Goal: Task Accomplishment & Management: Use online tool/utility

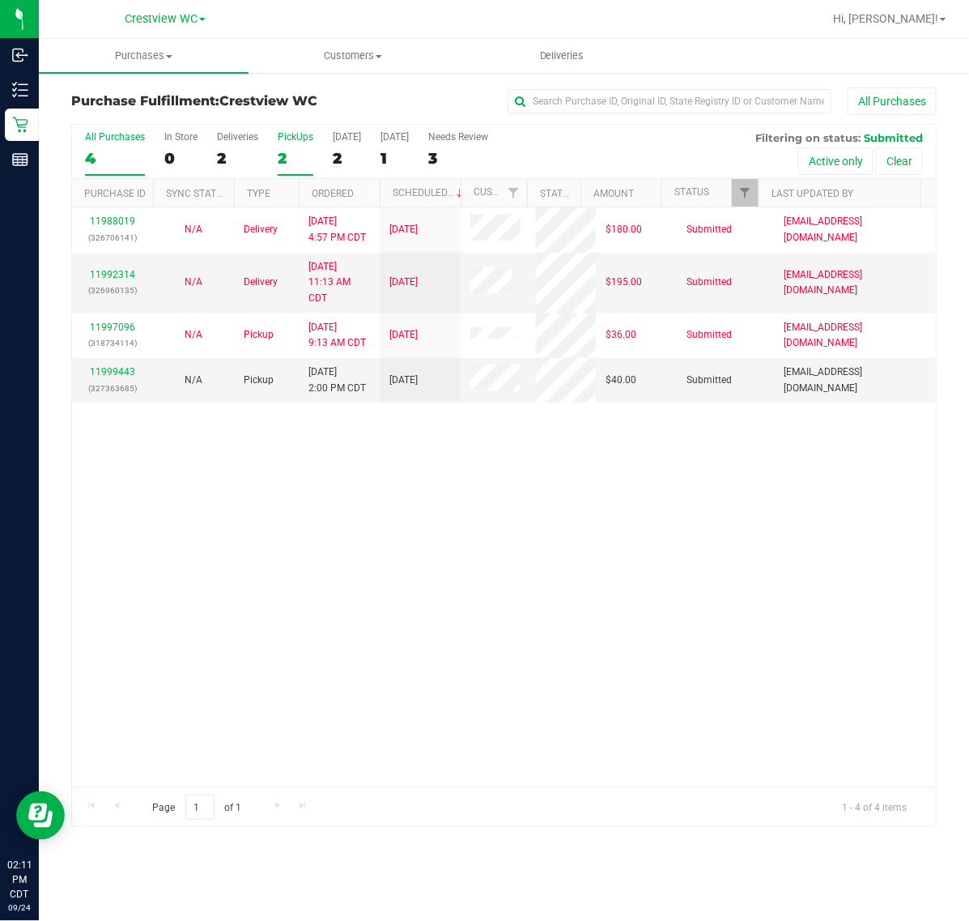
click at [281, 138] on div "PickUps" at bounding box center [296, 136] width 36 height 11
click at [0, 0] on input "PickUps 2" at bounding box center [0, 0] width 0 height 0
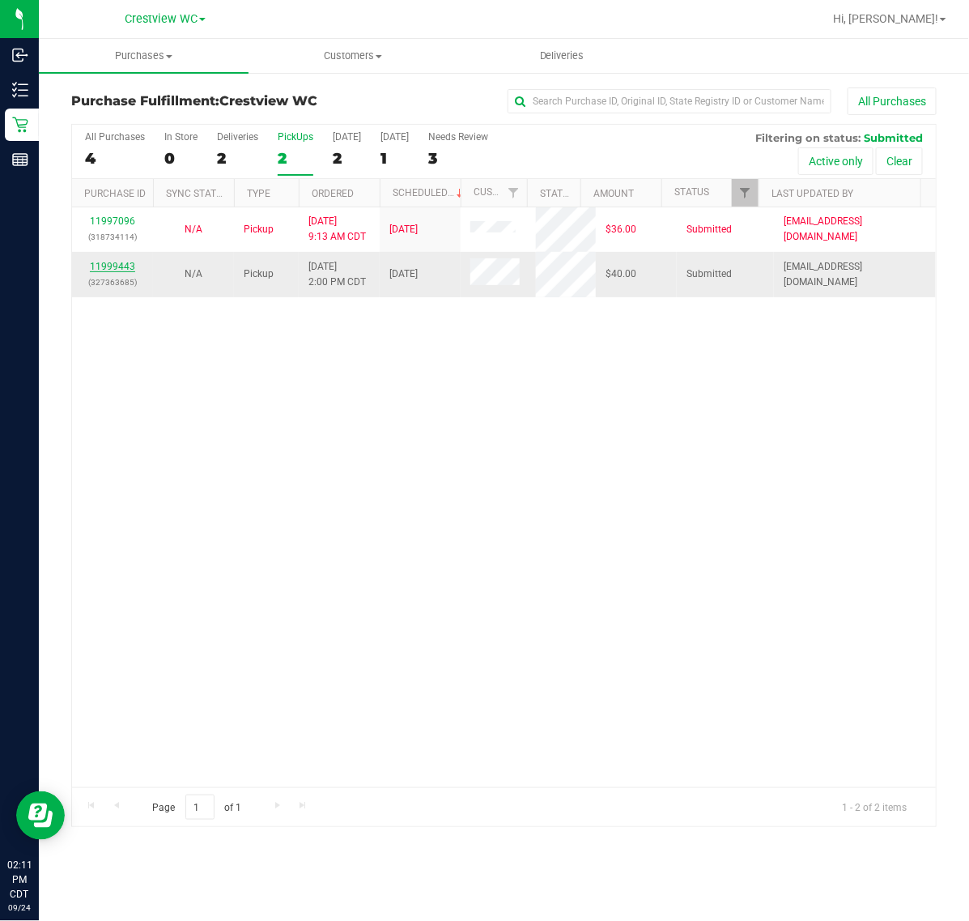
click at [124, 265] on link "11999443" at bounding box center [112, 266] width 45 height 11
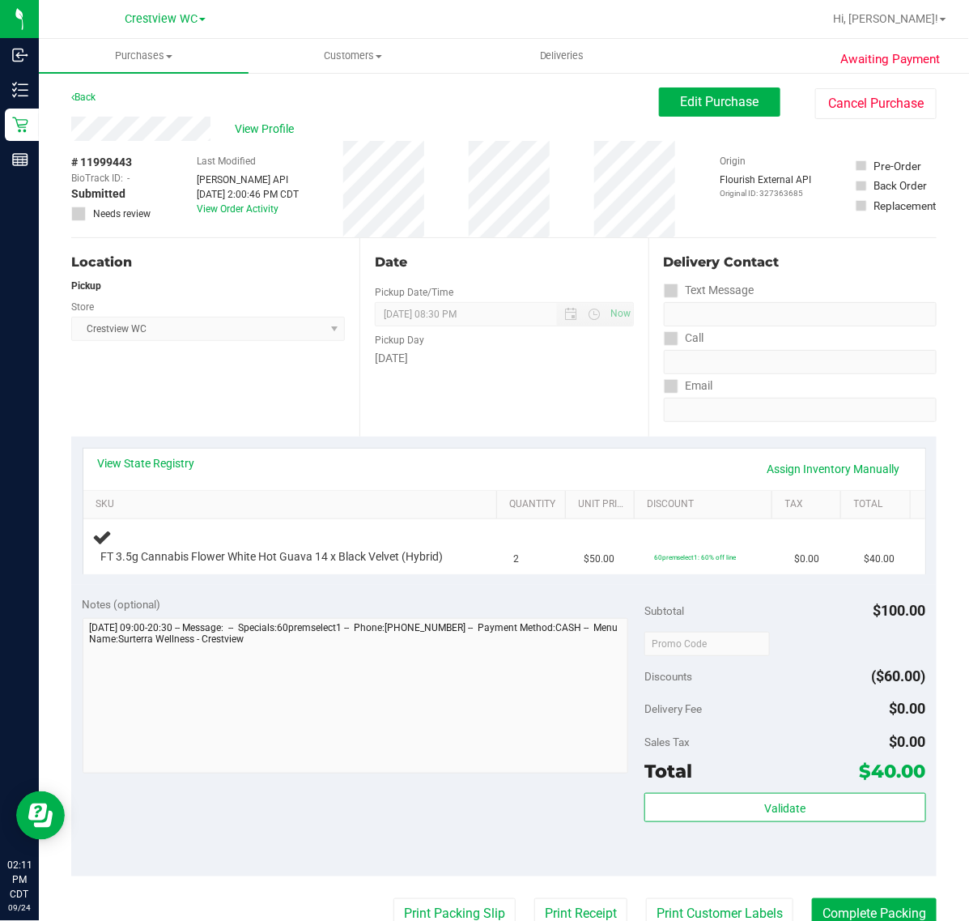
click at [248, 402] on div "Location Pickup Store Crestview WC Select Store [PERSON_NAME][GEOGRAPHIC_DATA] …" at bounding box center [215, 337] width 288 height 198
click at [262, 389] on div "Location Pickup Store Crestview WC Select Store [PERSON_NAME][GEOGRAPHIC_DATA] …" at bounding box center [215, 337] width 288 height 198
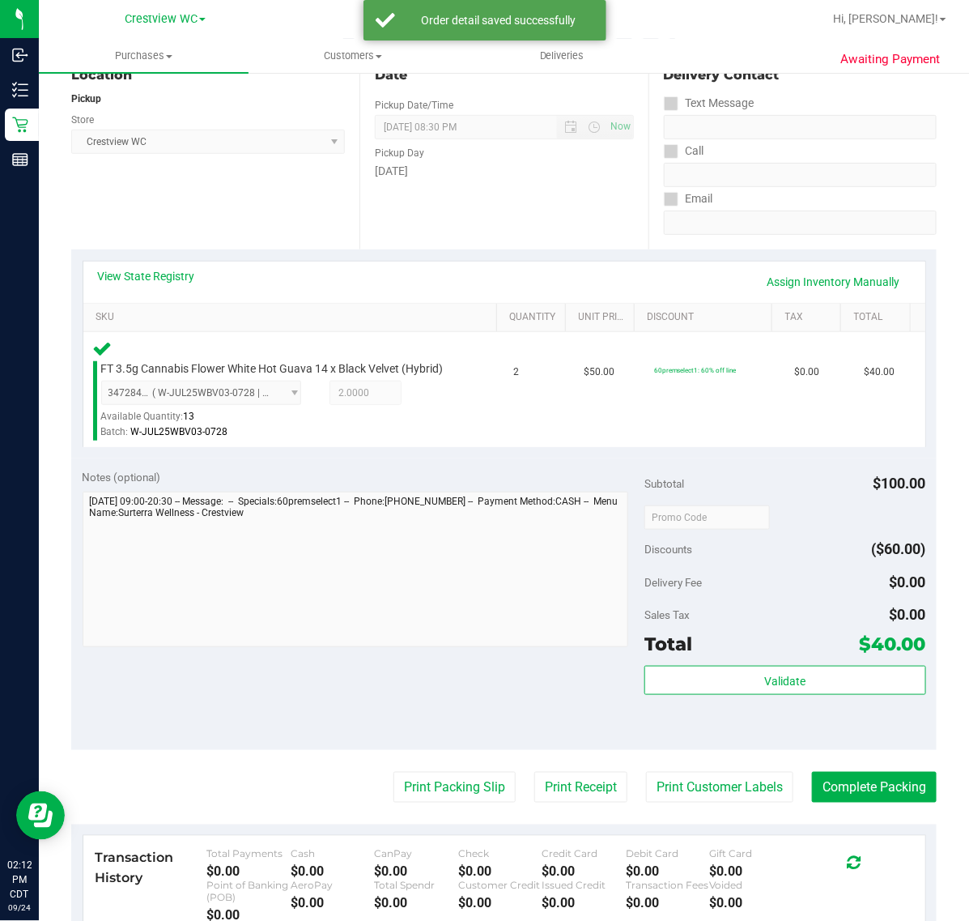
scroll to position [274, 0]
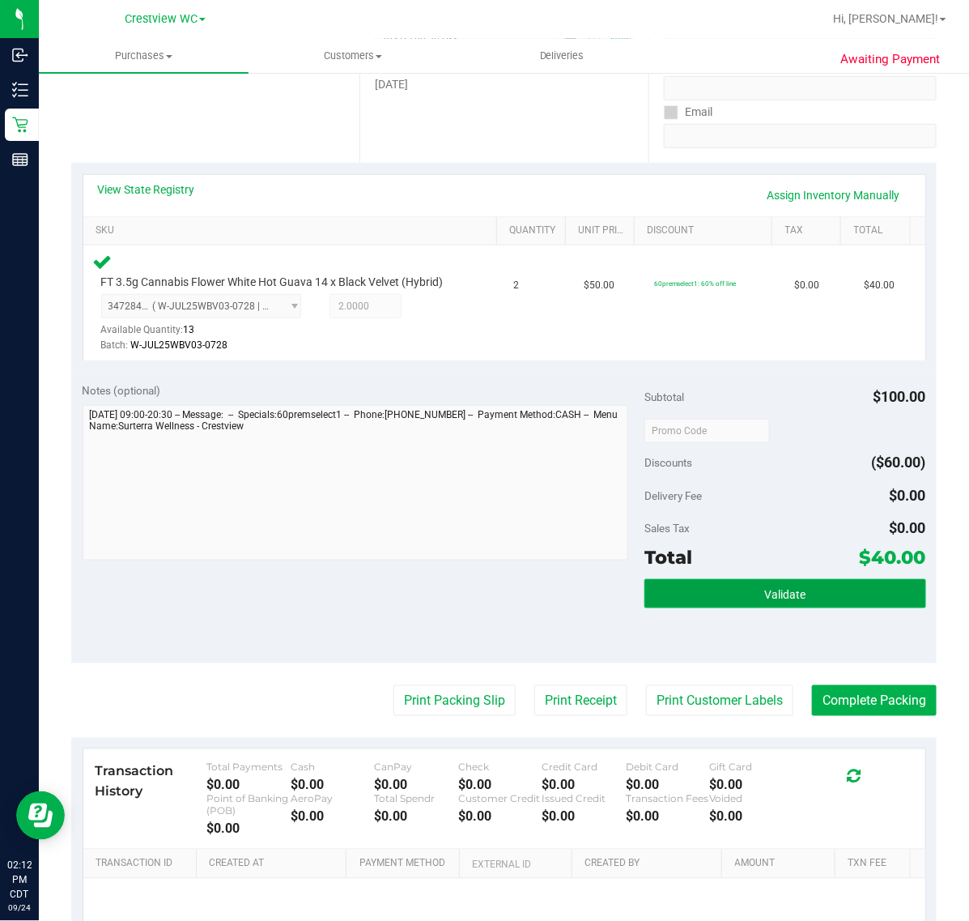
click at [828, 587] on button "Validate" at bounding box center [785, 593] width 281 height 29
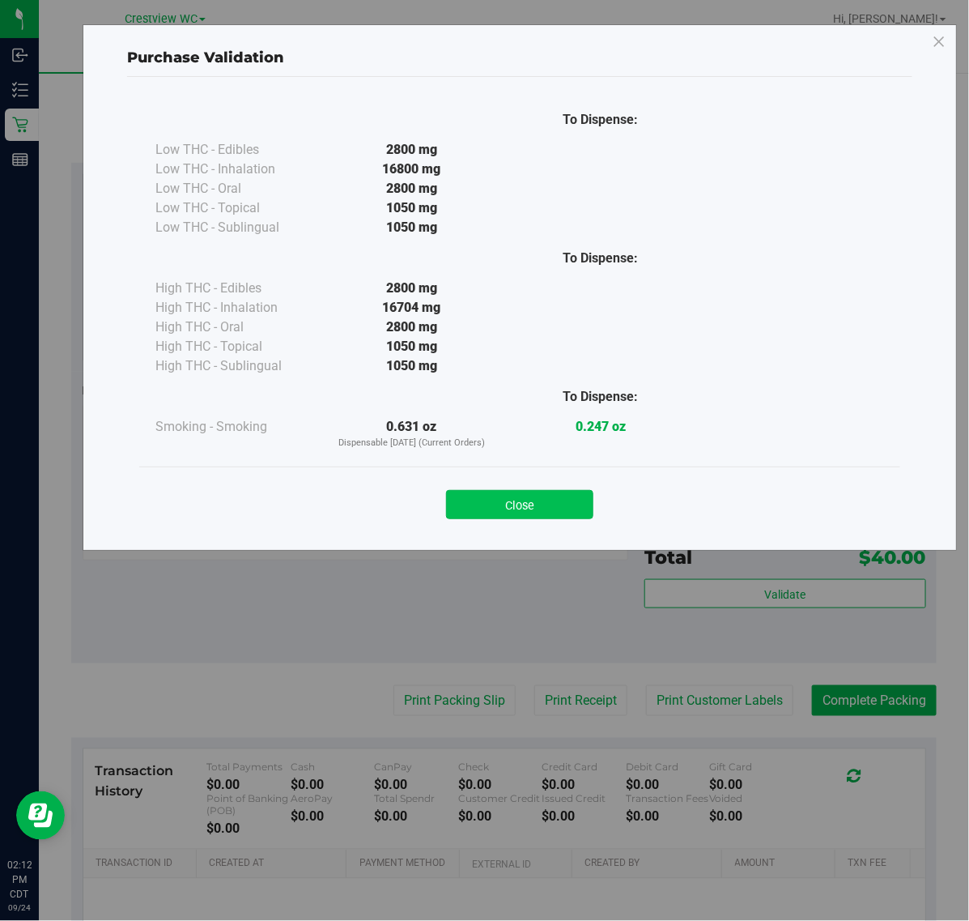
click at [536, 508] on button "Close" at bounding box center [519, 504] width 147 height 29
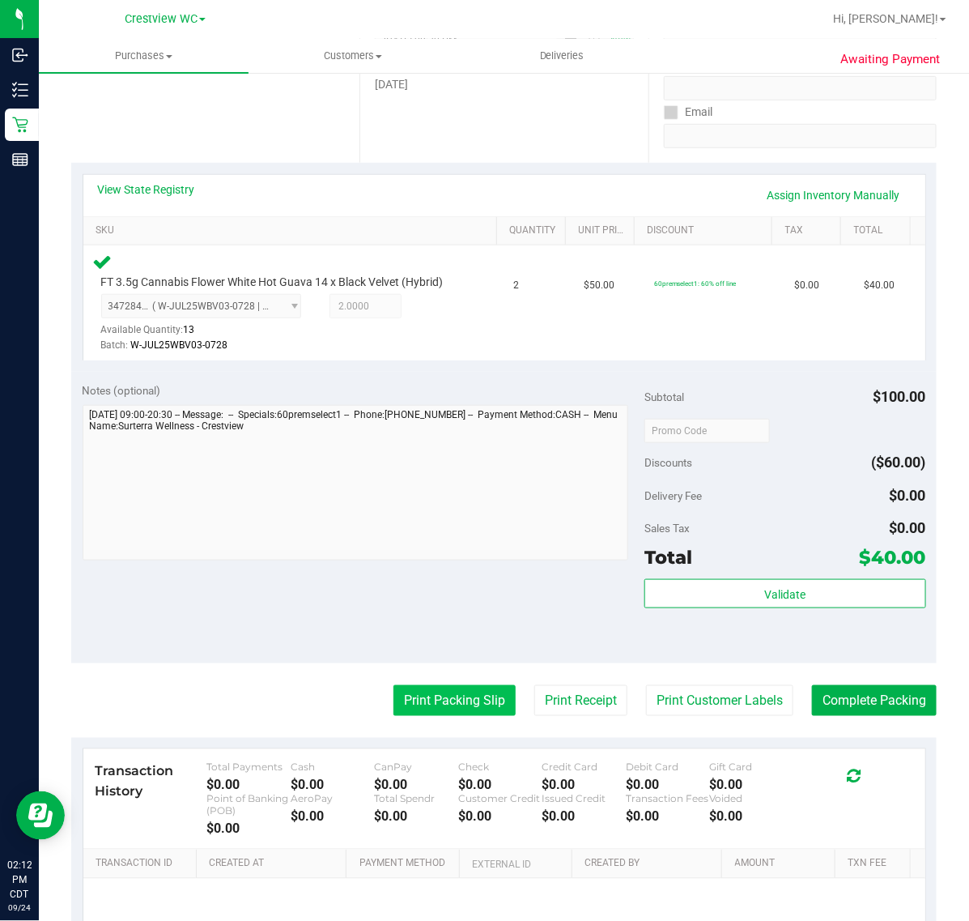
click at [458, 697] on button "Print Packing Slip" at bounding box center [455, 700] width 122 height 31
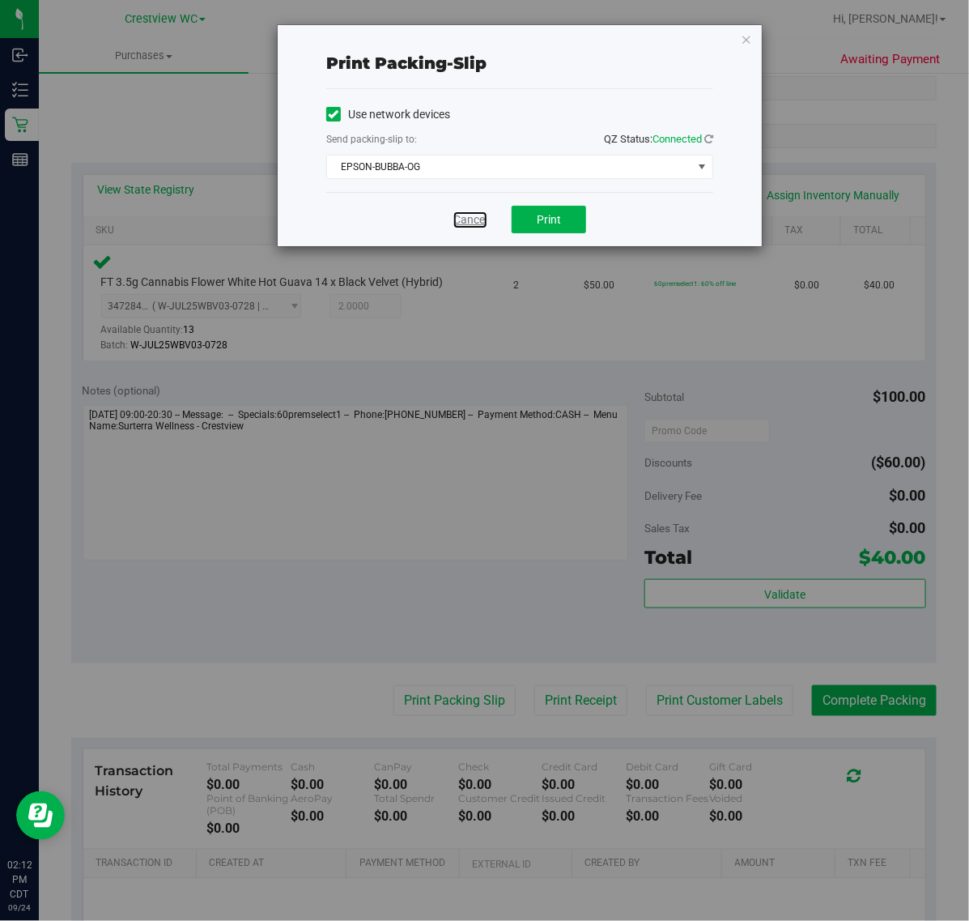
click at [464, 223] on link "Cancel" at bounding box center [470, 219] width 34 height 17
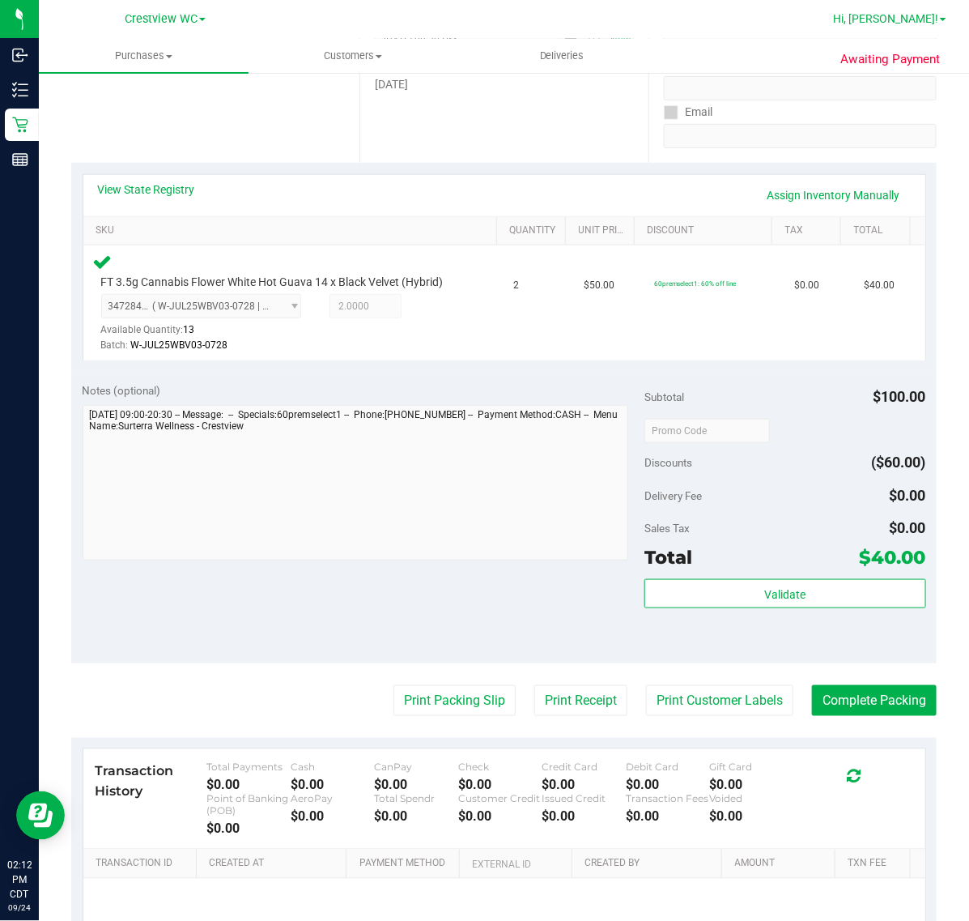
click at [913, 23] on span "Hi, [PERSON_NAME]!" at bounding box center [885, 18] width 105 height 13
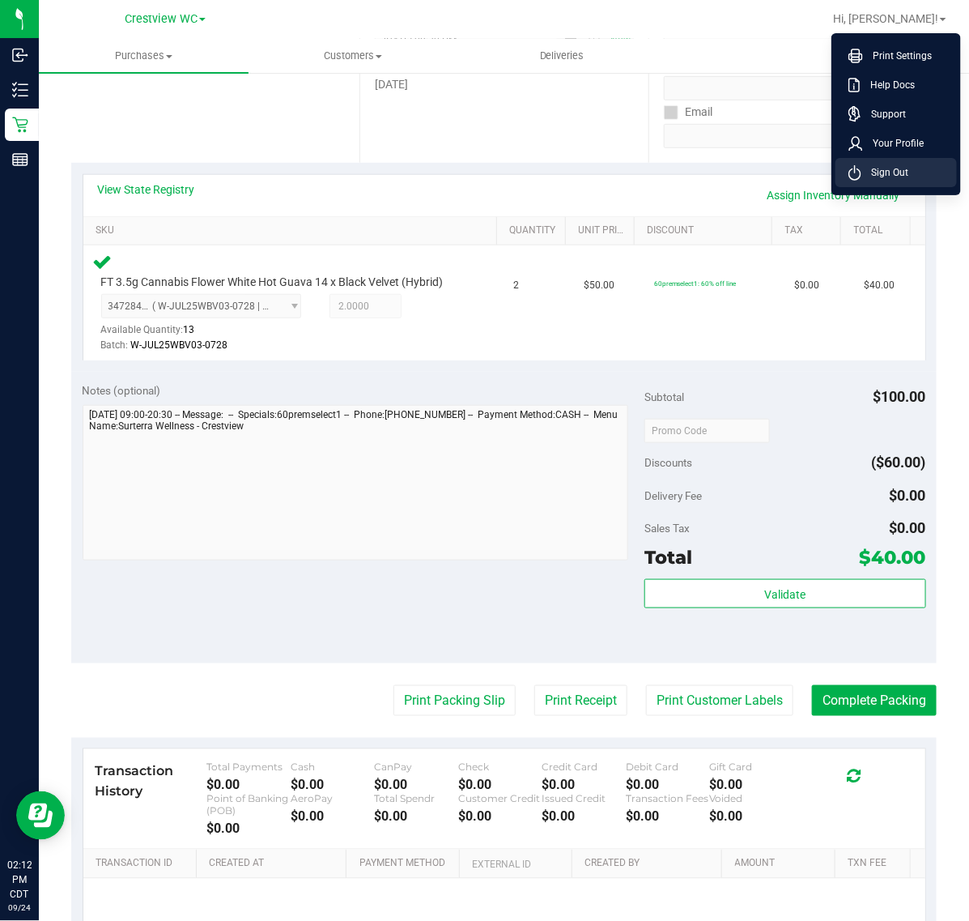
click at [862, 168] on span "Sign Out" at bounding box center [885, 172] width 47 height 16
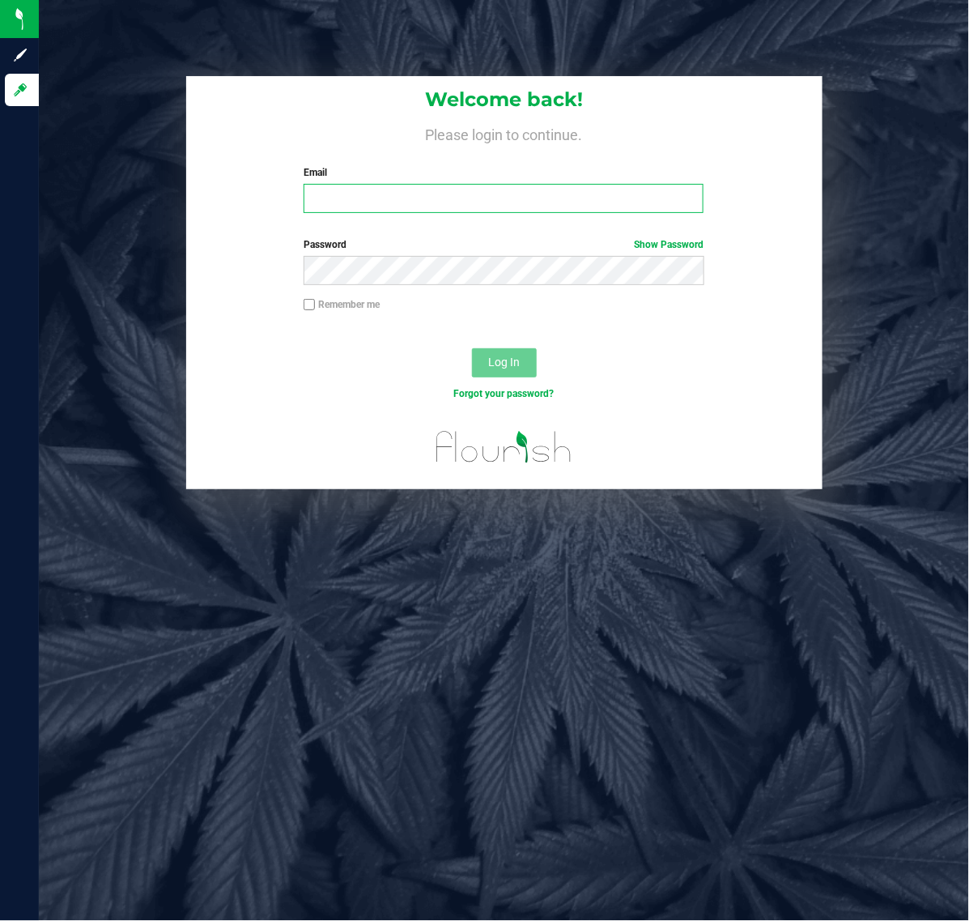
click at [355, 203] on input "Email" at bounding box center [504, 198] width 400 height 29
type input "[EMAIL_ADDRESS][DOMAIN_NAME]"
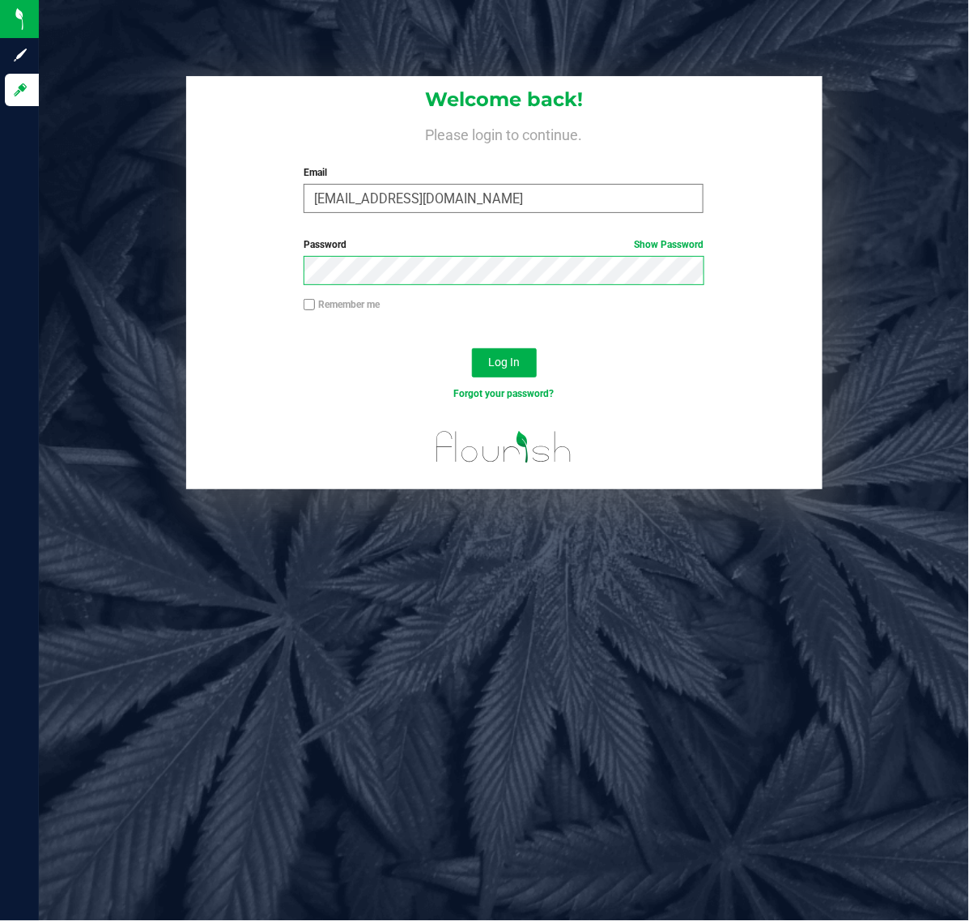
click at [472, 348] on button "Log In" at bounding box center [504, 362] width 65 height 29
